Goal: Use online tool/utility: Use online tool/utility

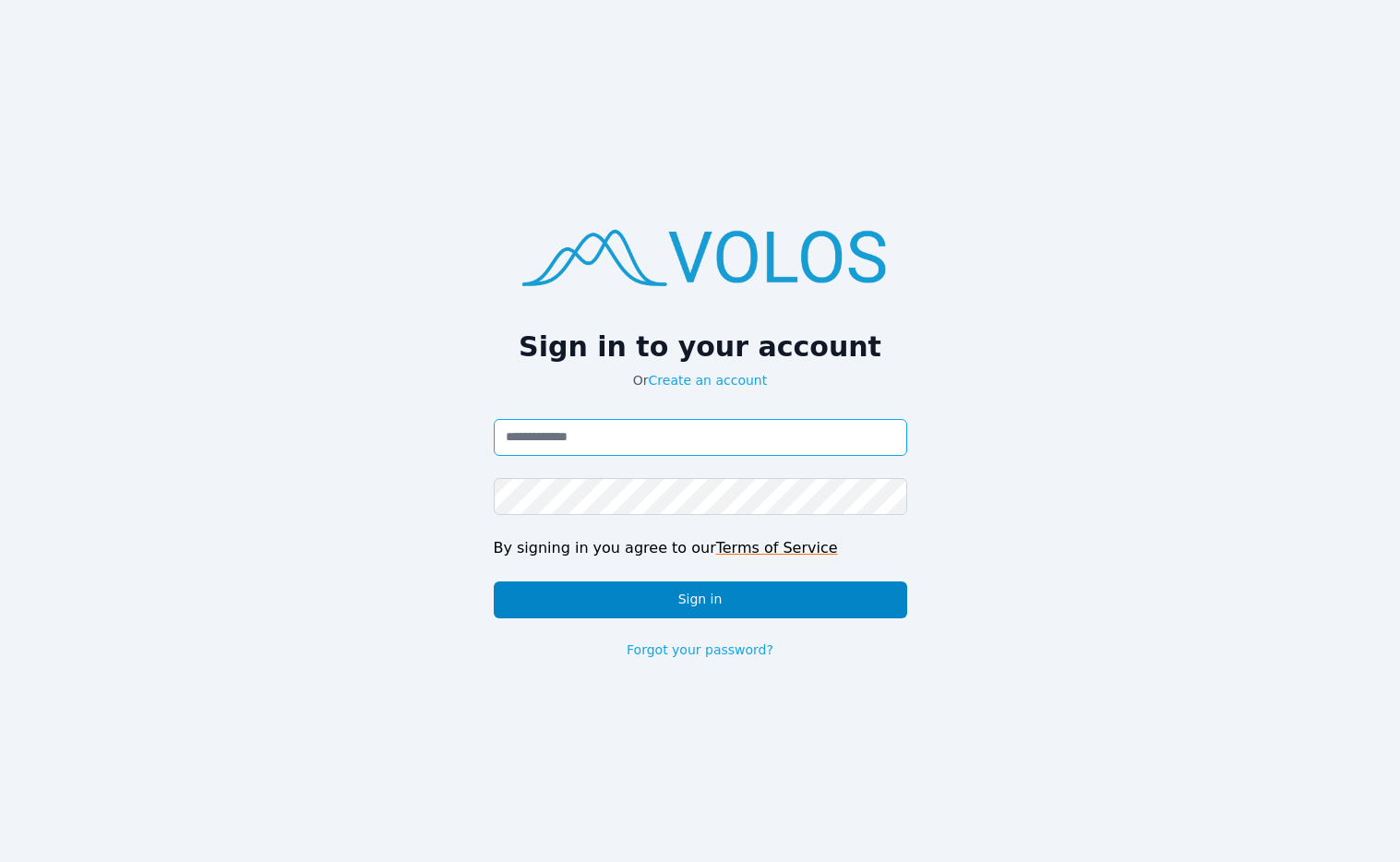
type input "**********"
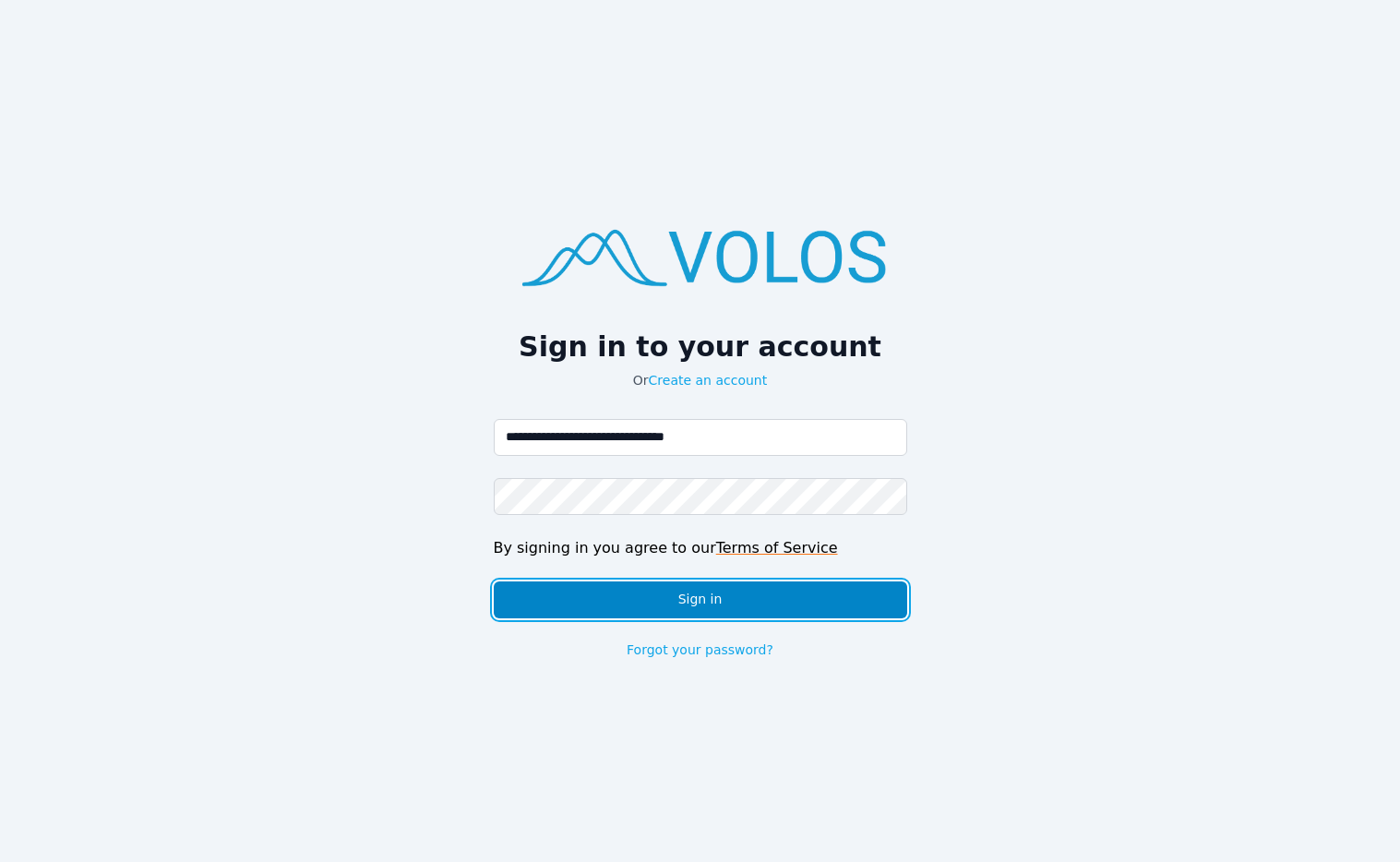
click at [628, 592] on button "Sign in" at bounding box center [700, 599] width 413 height 37
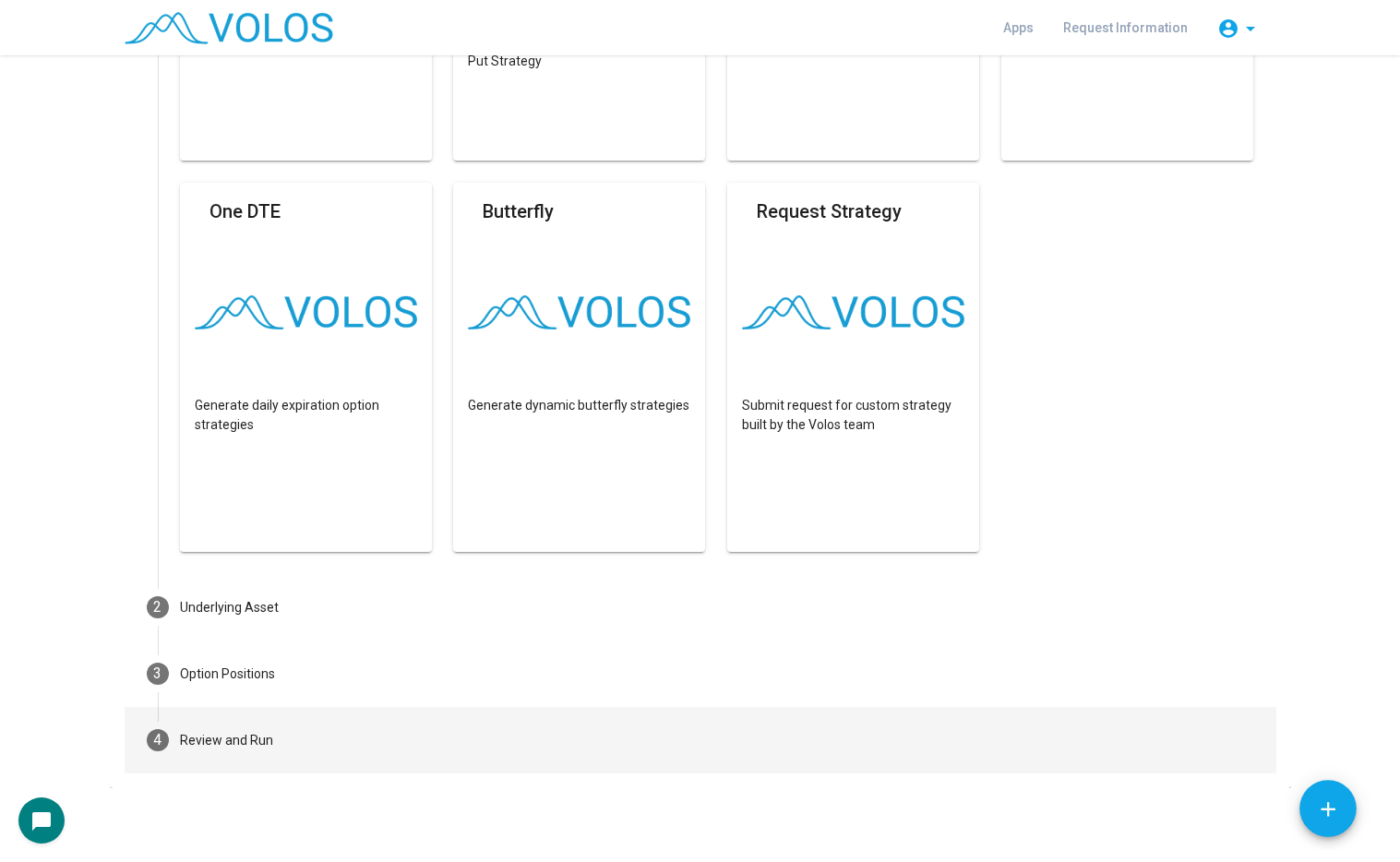
scroll to position [831, 0]
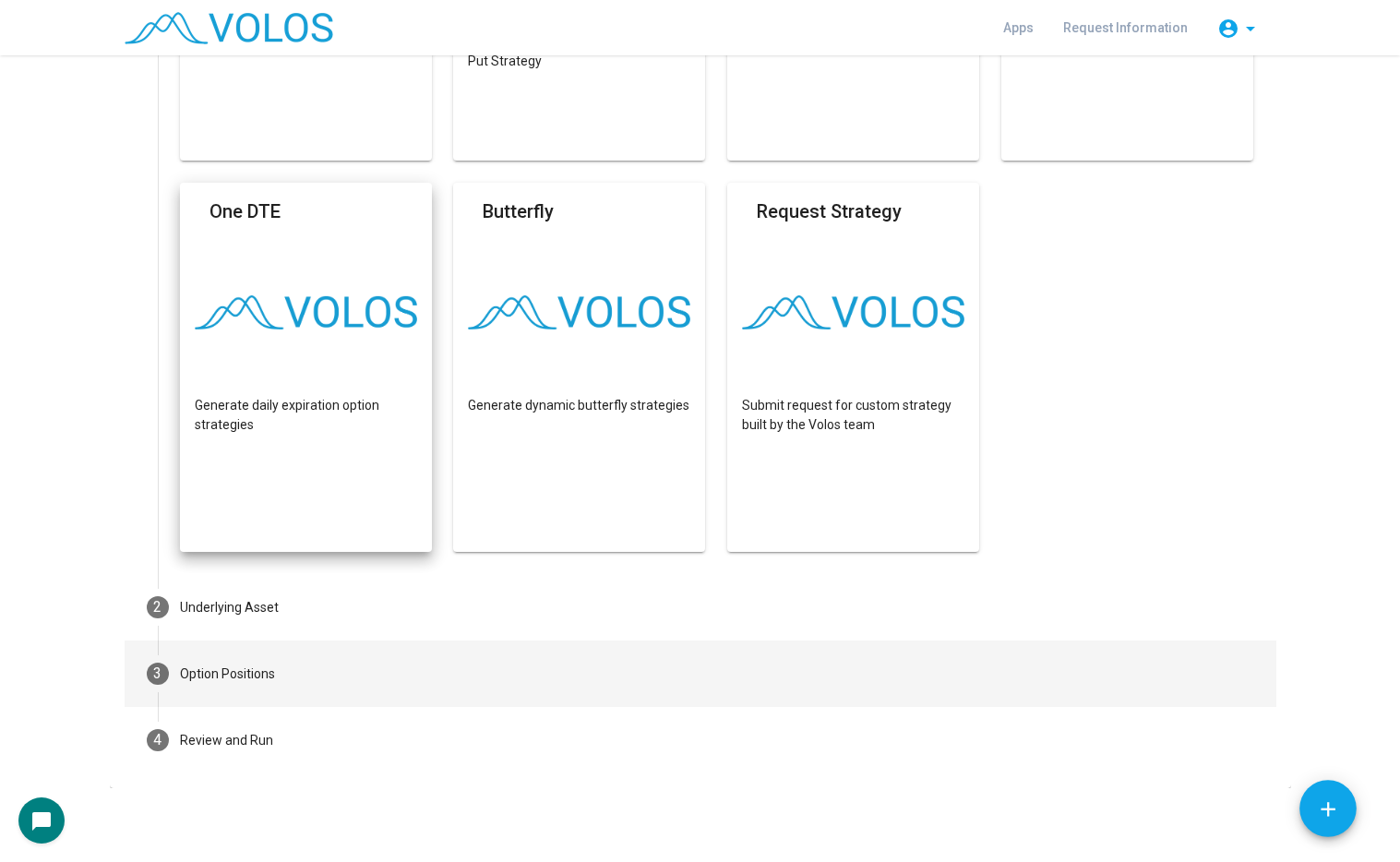
click at [237, 676] on div "Option Positions" at bounding box center [227, 674] width 95 height 19
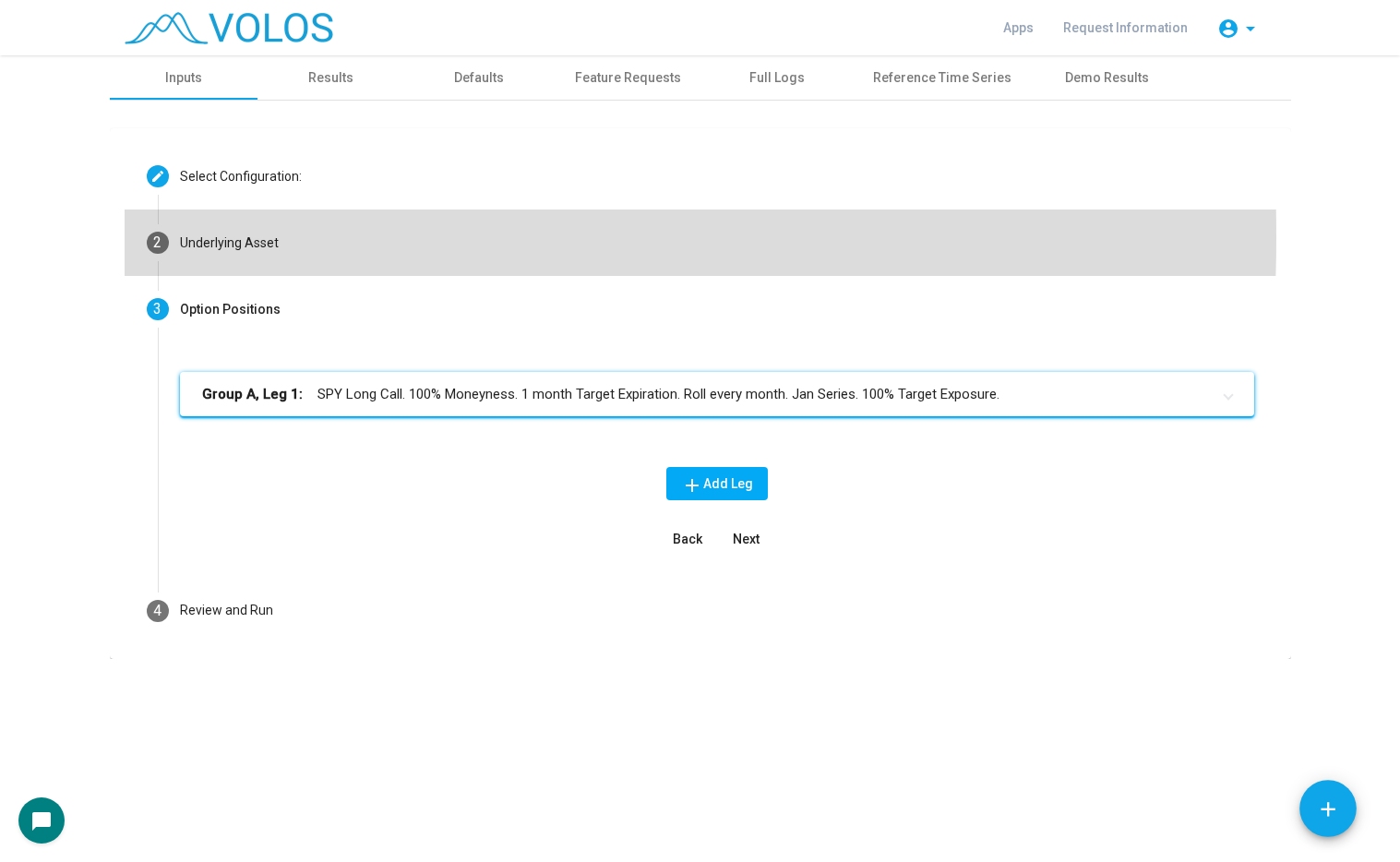
click at [300, 237] on mat-step-header "2 Underlying Asset" at bounding box center [700, 243] width 1152 height 67
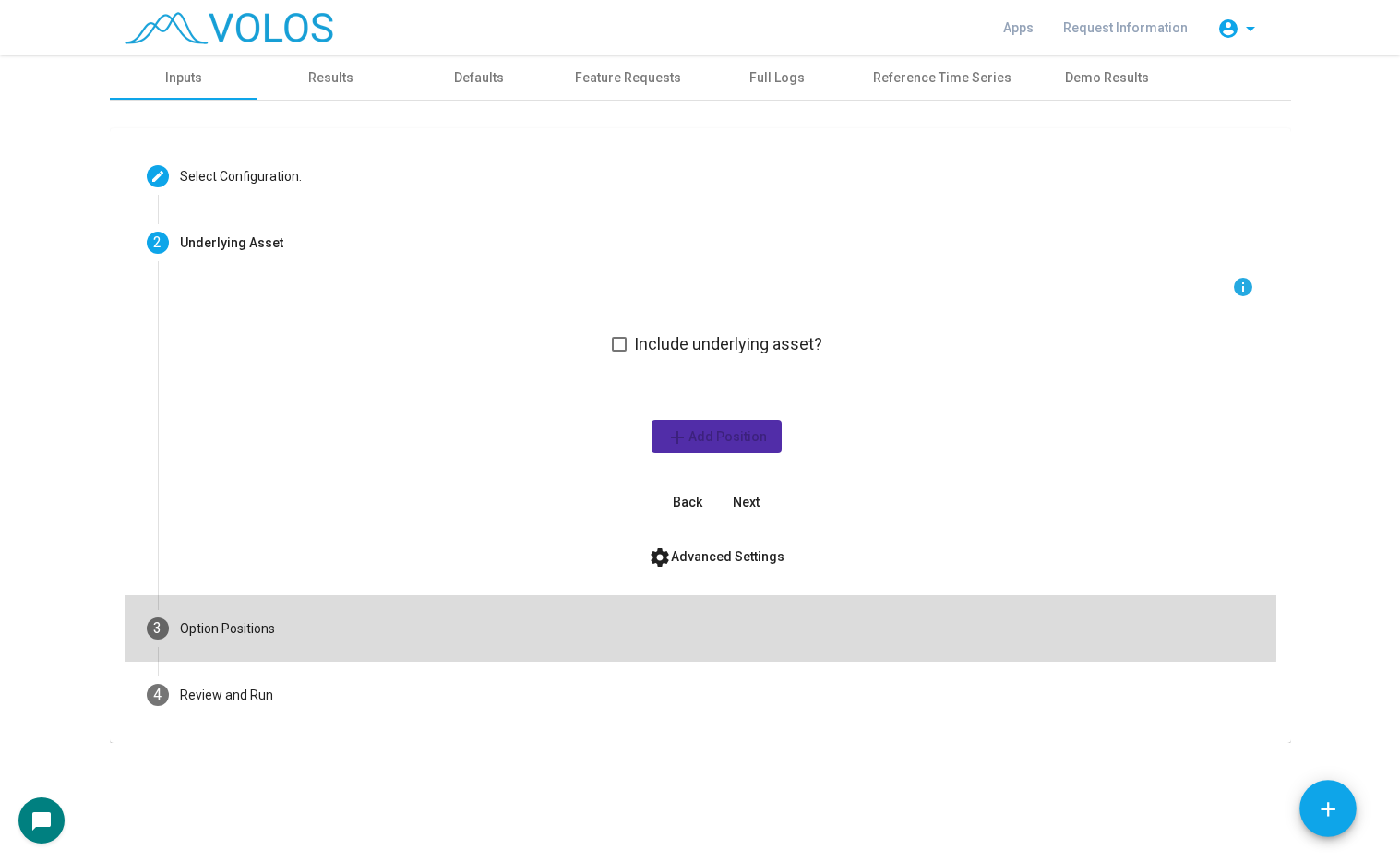
click at [322, 617] on mat-step-header "3 Option Positions" at bounding box center [700, 629] width 1152 height 67
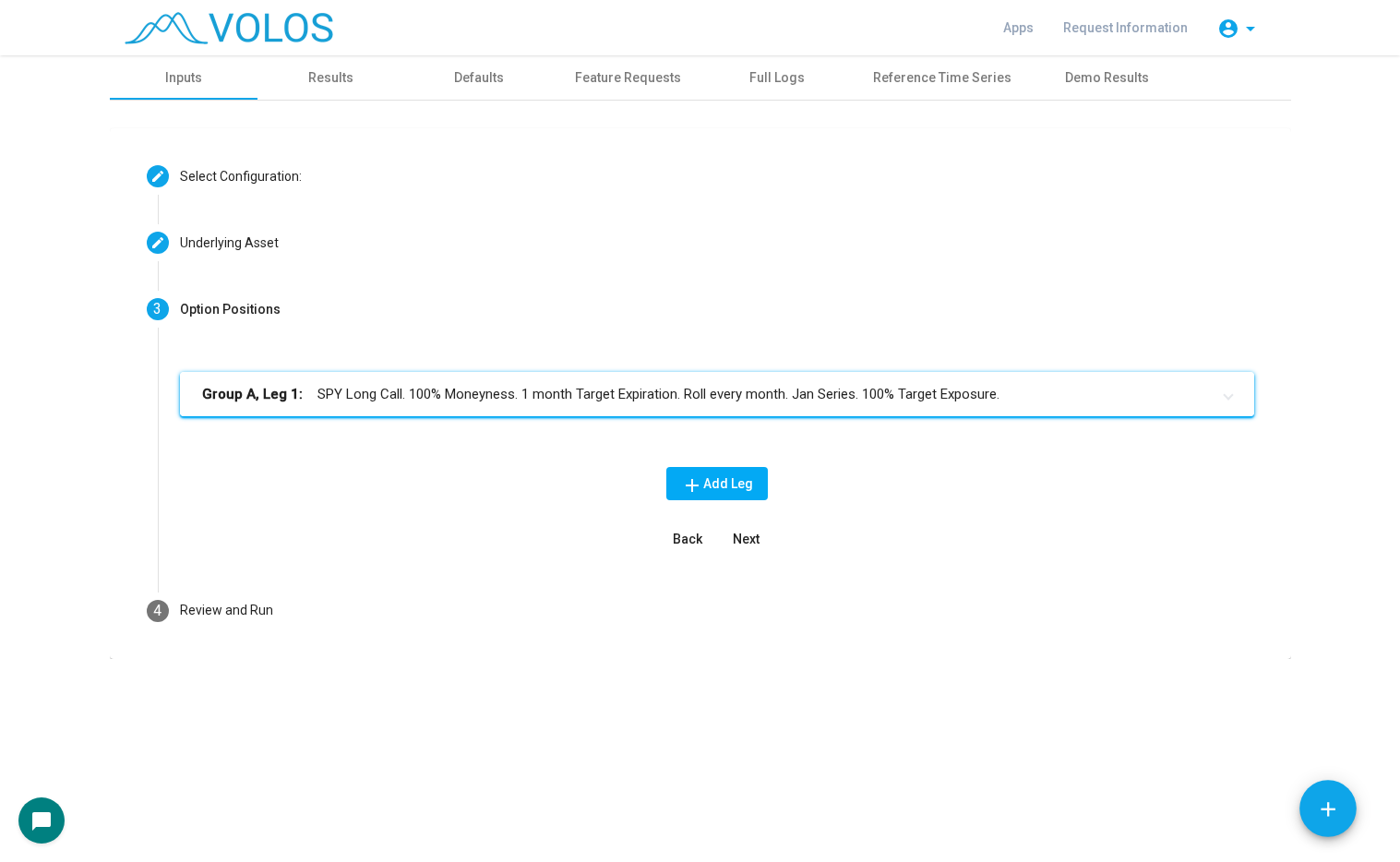
click at [455, 411] on mat-expansion-panel-header "Group A, Leg 1: SPY Long Call. 100% Moneyness. 1 month Target Expiration. Roll …" at bounding box center [717, 394] width 1075 height 45
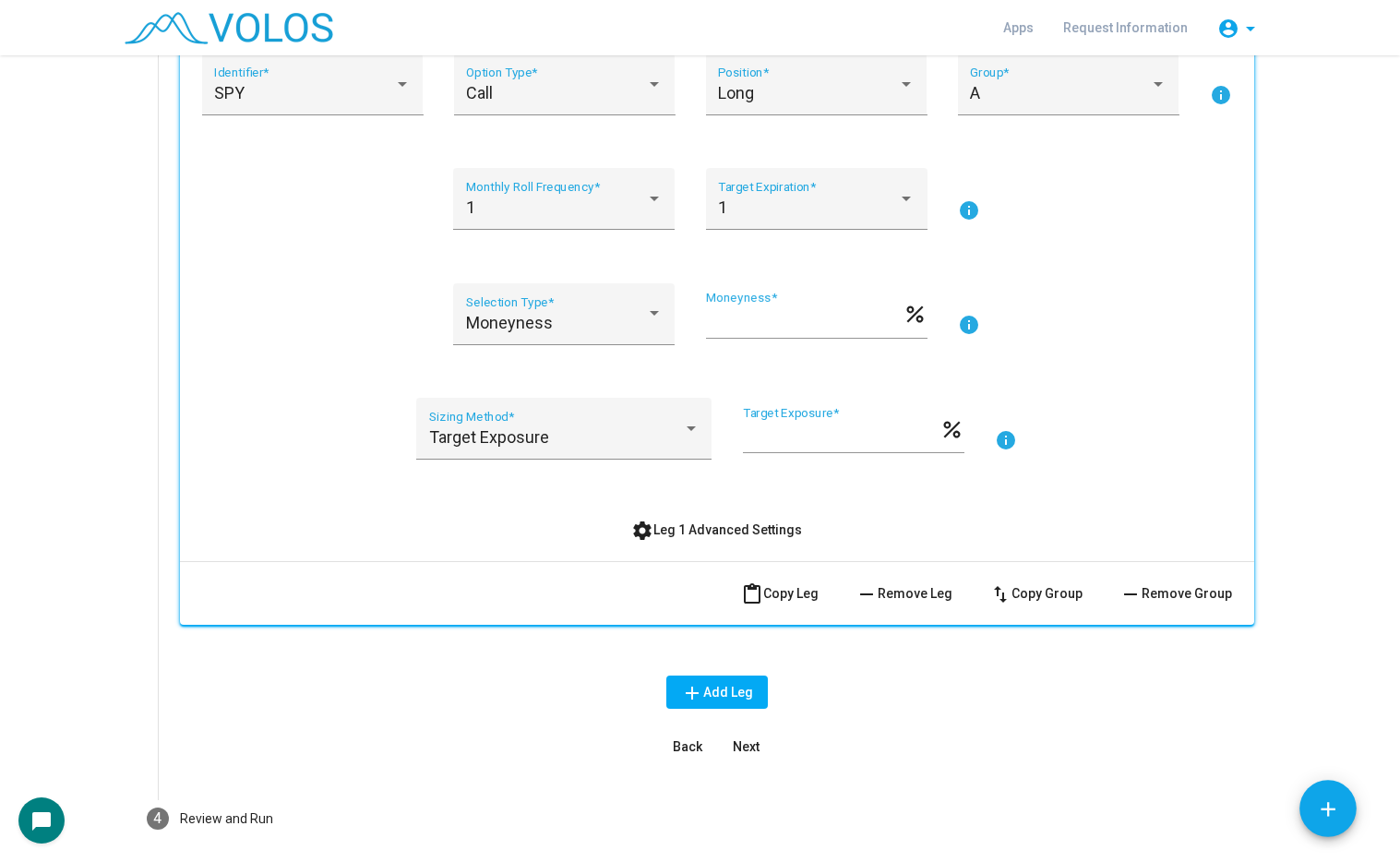
scroll to position [271, 0]
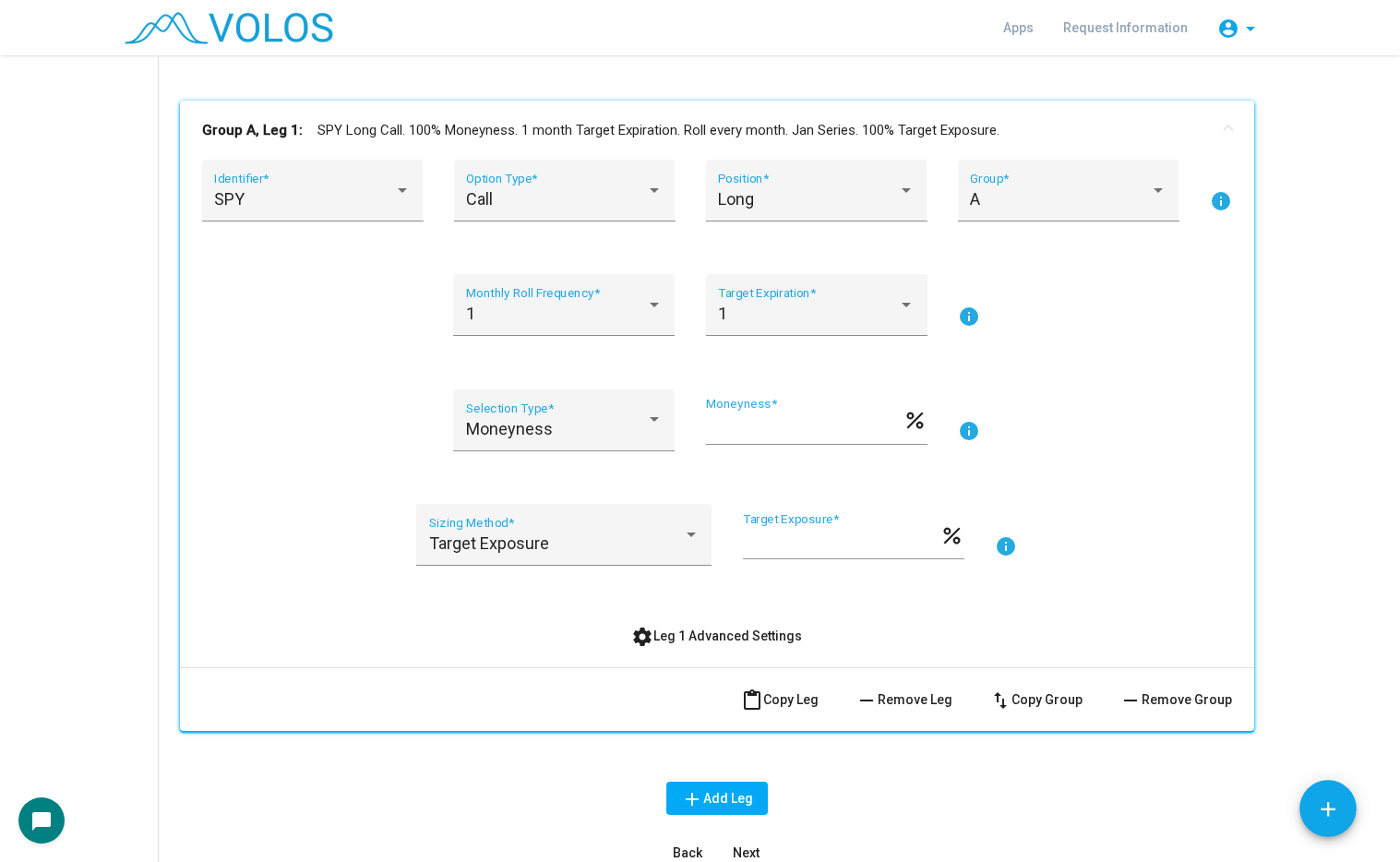
click at [1008, 543] on mat-icon "info" at bounding box center [1005, 546] width 22 height 22
